Goal: Task Accomplishment & Management: Use online tool/utility

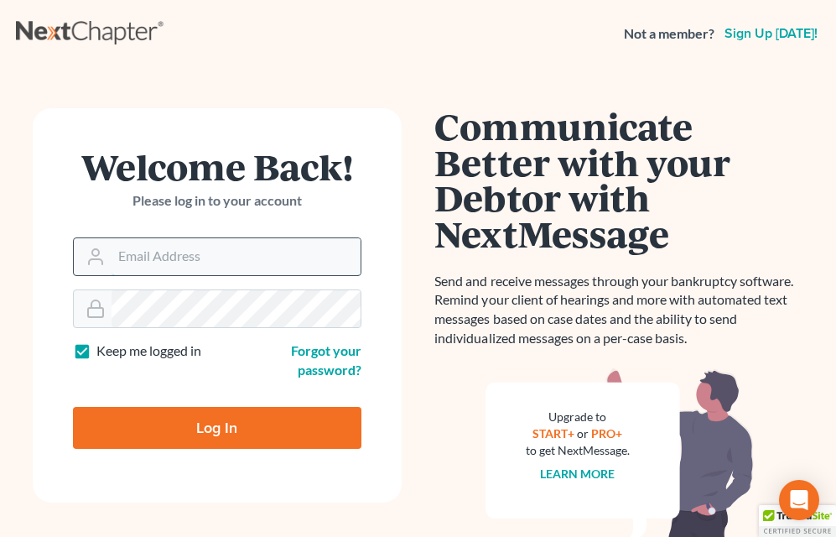
click at [253, 252] on input "Email Address" at bounding box center [236, 256] width 249 height 37
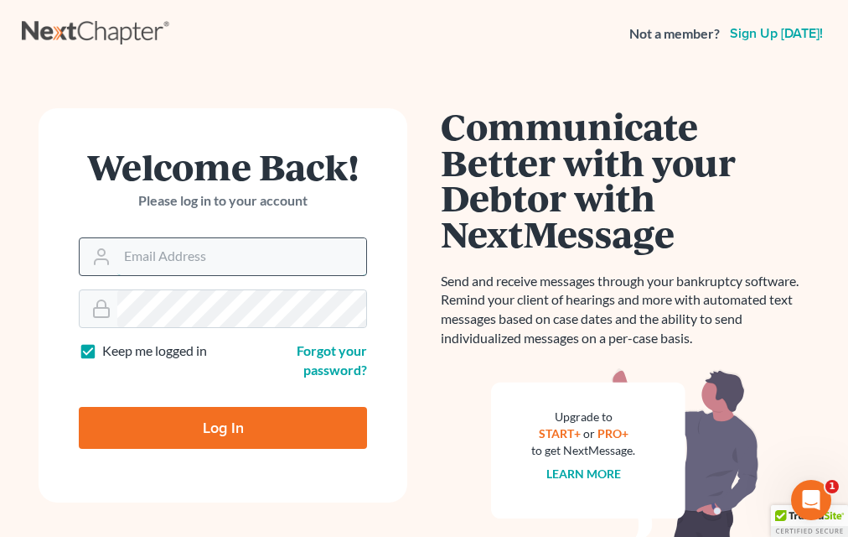
type input "[EMAIL_ADDRESS][DOMAIN_NAME]"
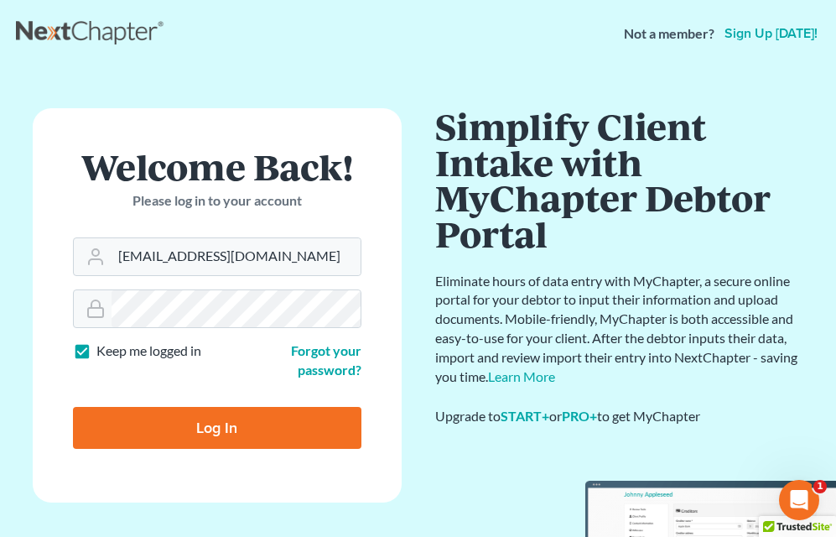
click at [191, 421] on input "Log In" at bounding box center [217, 428] width 288 height 42
type input "Thinking..."
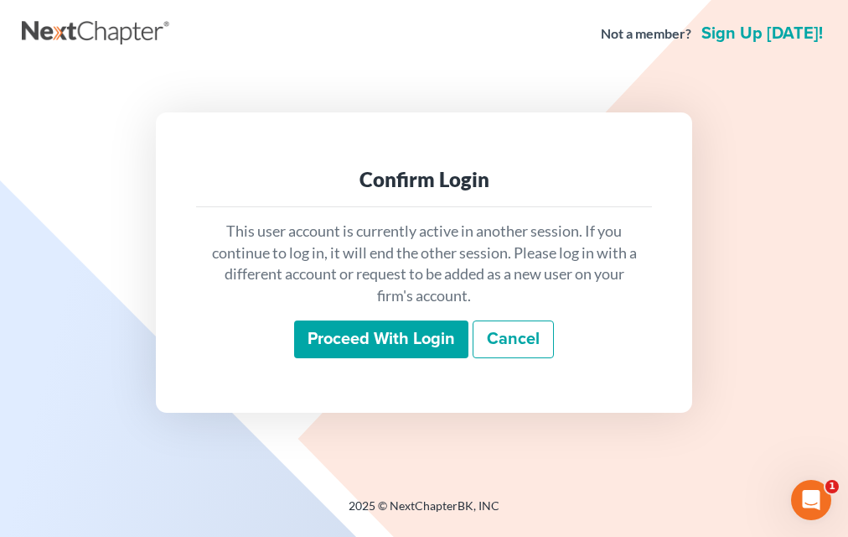
drag, startPoint x: 376, startPoint y: 338, endPoint x: 381, endPoint y: 330, distance: 9.6
click at [381, 335] on input "Proceed with login" at bounding box center [381, 339] width 174 height 39
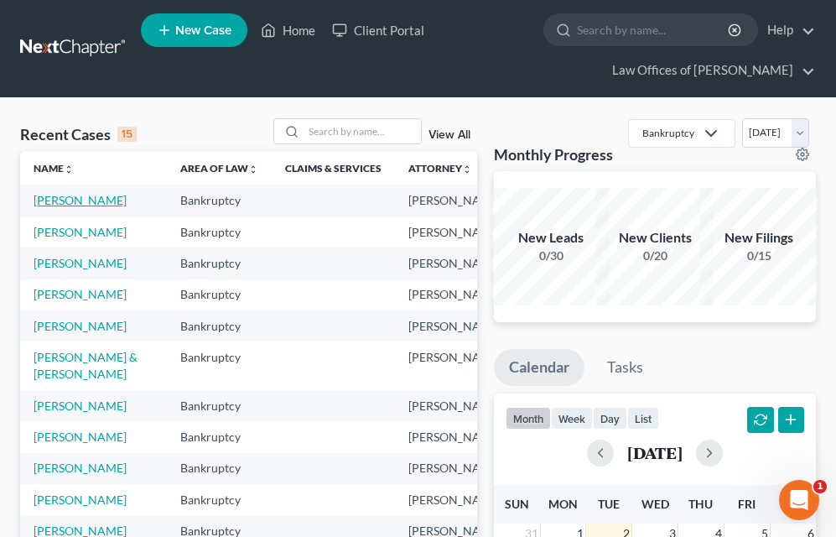
click at [56, 203] on link "[PERSON_NAME]" at bounding box center [80, 200] width 93 height 14
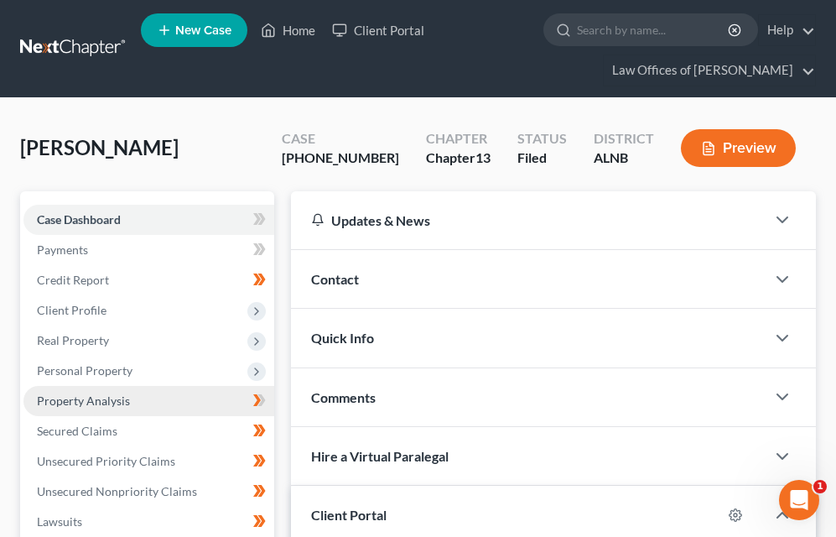
click at [70, 391] on link "Property Analysis" at bounding box center [148, 401] width 251 height 30
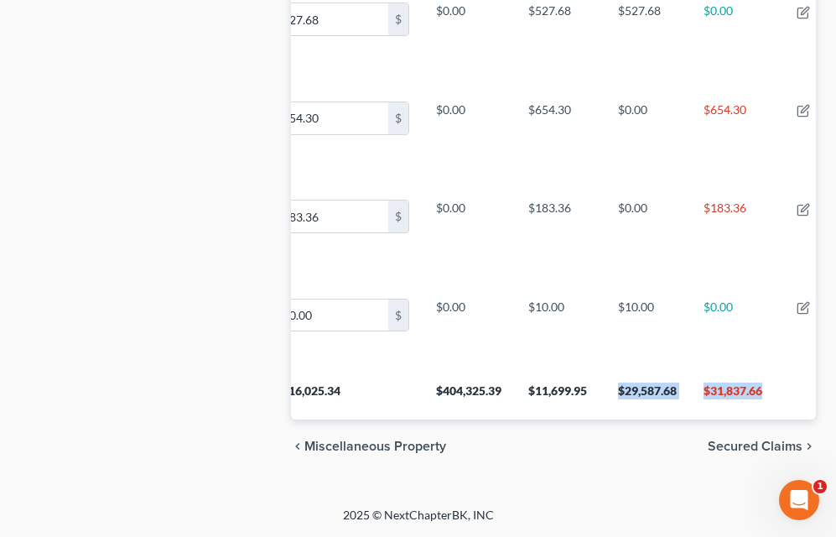
scroll to position [0, 180]
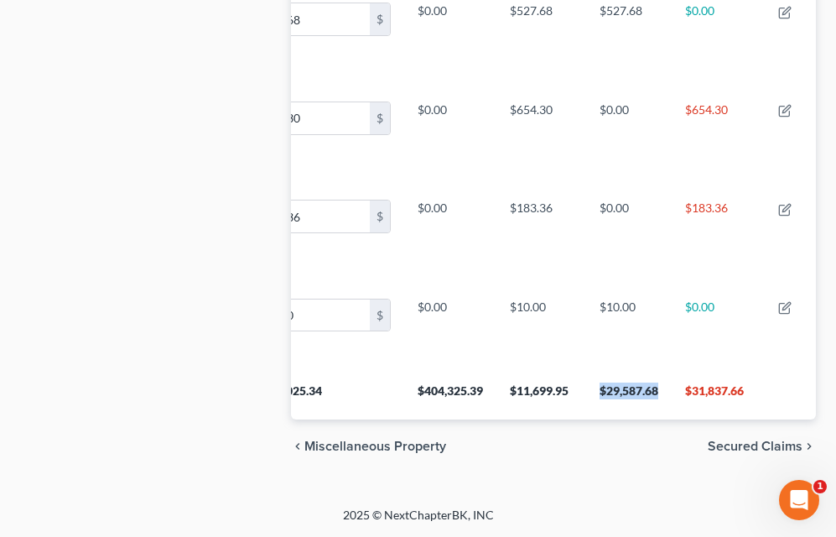
drag, startPoint x: 755, startPoint y: 380, endPoint x: 633, endPoint y: 375, distance: 121.7
click at [633, 375] on th "$29,587.68" at bounding box center [629, 395] width 86 height 47
copy th "$29,587.68"
